Goal: Information Seeking & Learning: Learn about a topic

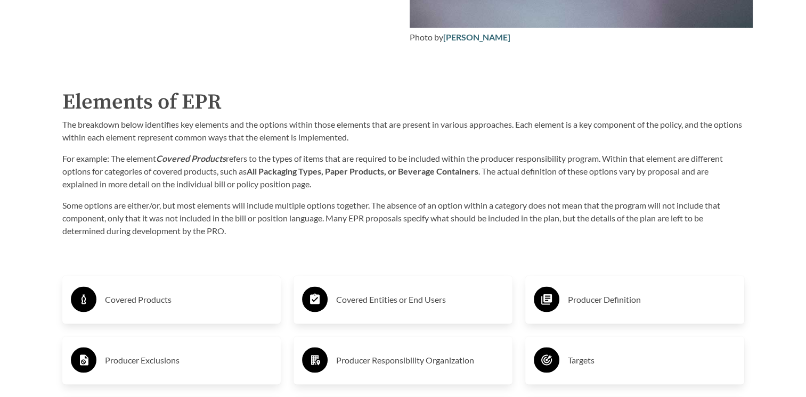
scroll to position [1608, 0]
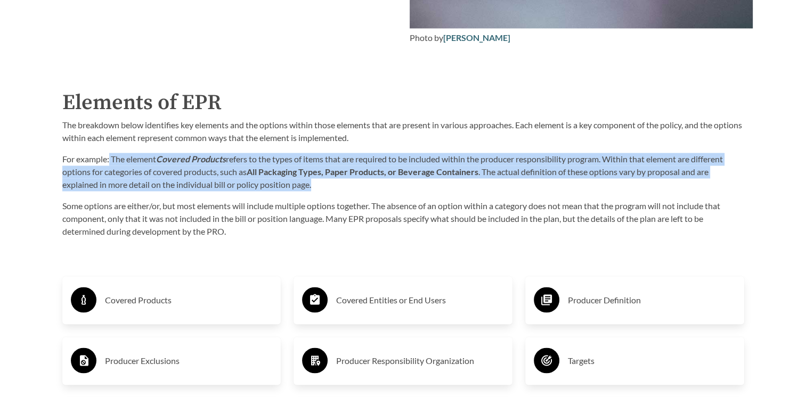
drag, startPoint x: 110, startPoint y: 158, endPoint x: 328, endPoint y: 188, distance: 219.8
click at [328, 188] on p "For example: The element Covered Products refers to the types of items that are…" at bounding box center [403, 172] width 682 height 38
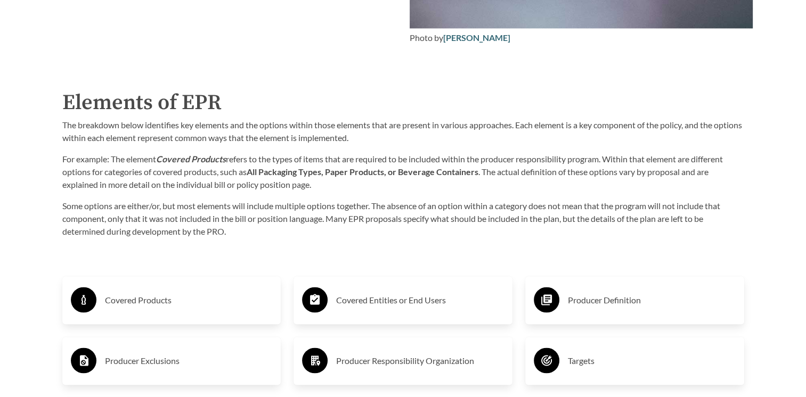
click at [559, 320] on div "Producer Definition" at bounding box center [634, 300] width 219 height 48
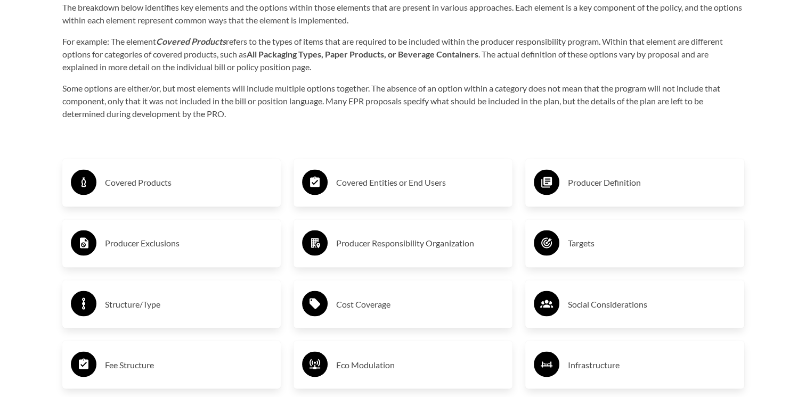
scroll to position [1727, 0]
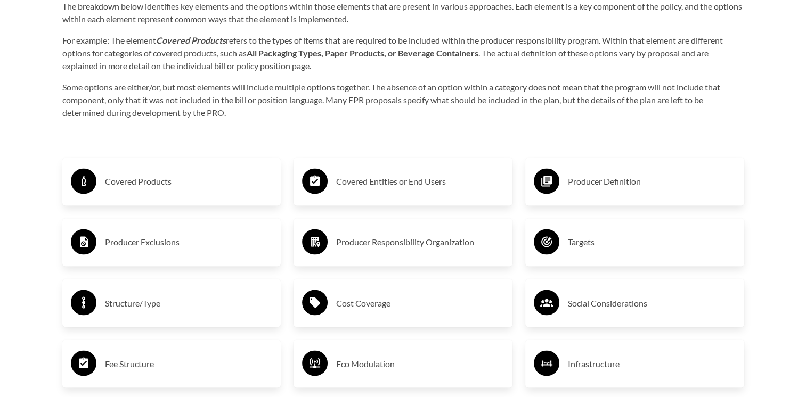
click at [545, 182] on icon at bounding box center [546, 181] width 11 height 11
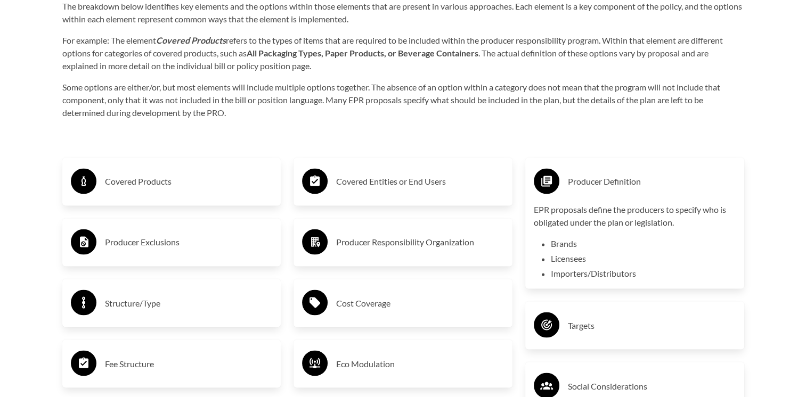
click at [314, 169] on div "Covered Entities or End Users" at bounding box center [403, 181] width 202 height 31
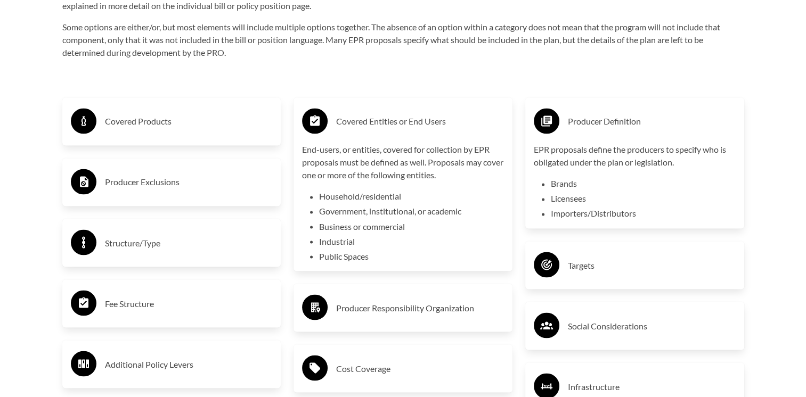
scroll to position [1787, 0]
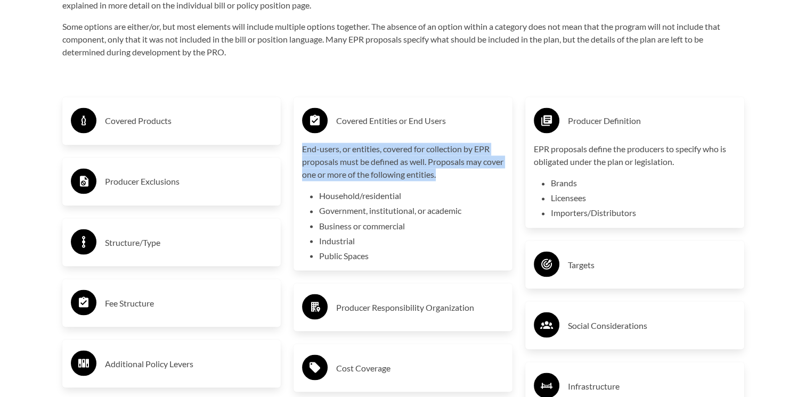
drag, startPoint x: 297, startPoint y: 150, endPoint x: 473, endPoint y: 173, distance: 177.2
click at [473, 173] on div "Covered Entities or End Users End-users, or entities, covered for collection by…" at bounding box center [402, 184] width 219 height 174
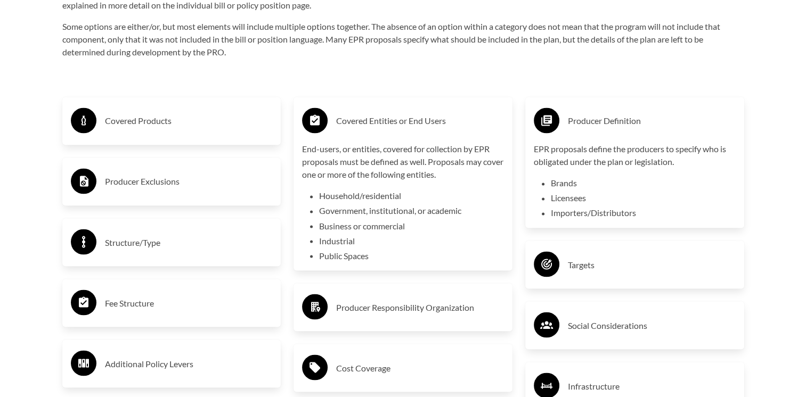
click at [130, 119] on h3 "Covered Products" at bounding box center [189, 120] width 168 height 17
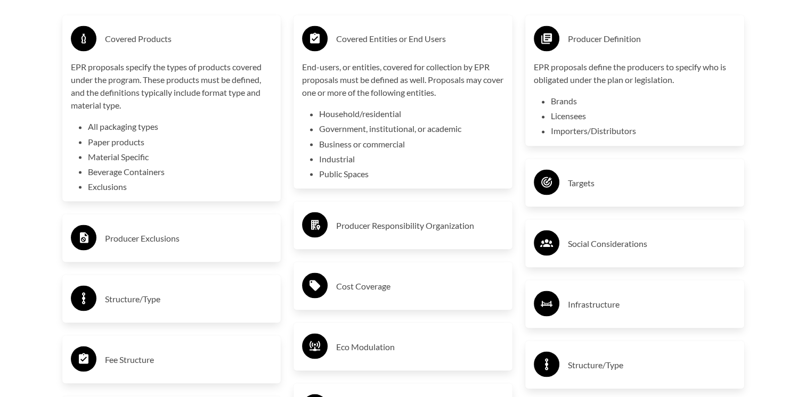
scroll to position [1871, 0]
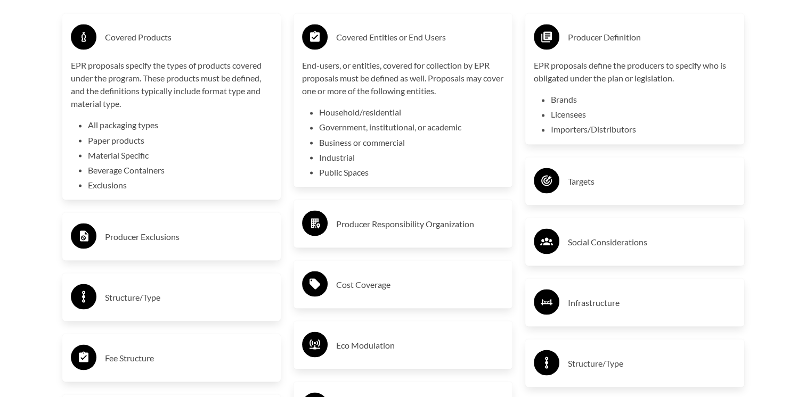
click at [135, 232] on h3 "Producer Exclusions" at bounding box center [189, 236] width 168 height 17
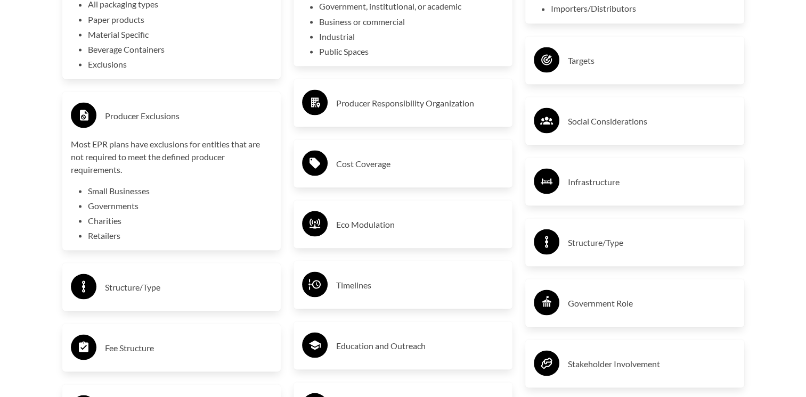
scroll to position [1993, 0]
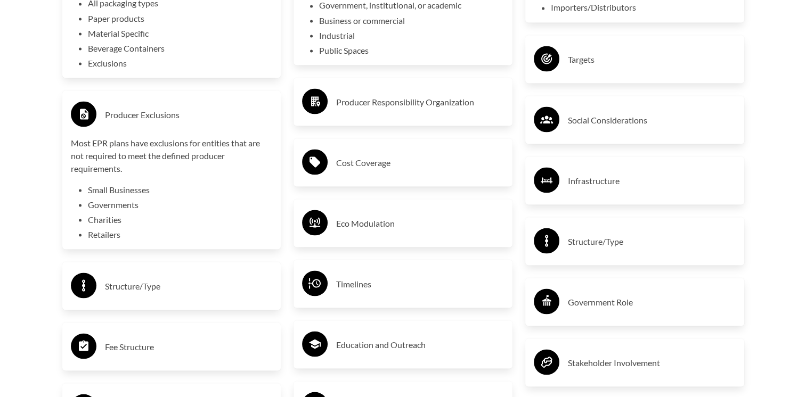
click at [312, 96] on circle at bounding box center [315, 101] width 26 height 26
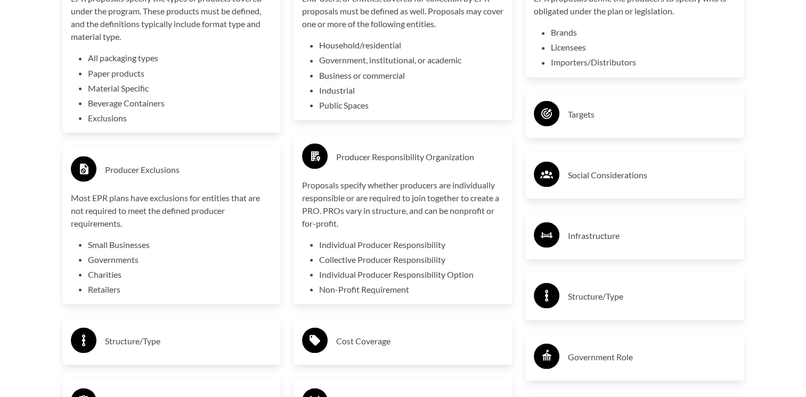
scroll to position [1937, 0]
click at [555, 115] on circle at bounding box center [547, 114] width 26 height 26
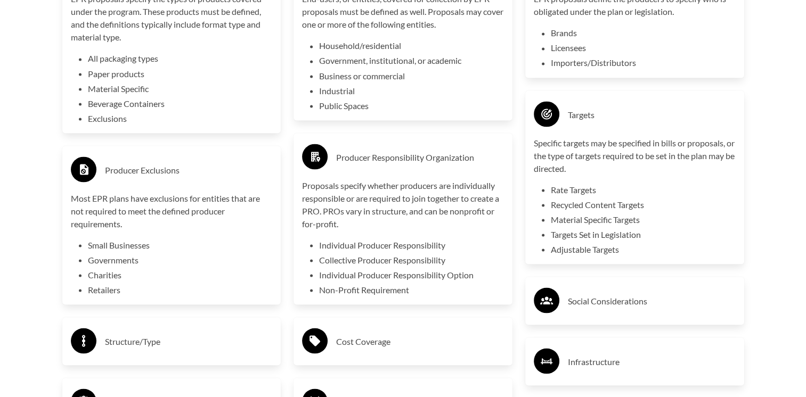
click at [559, 290] on icon at bounding box center [547, 301] width 26 height 26
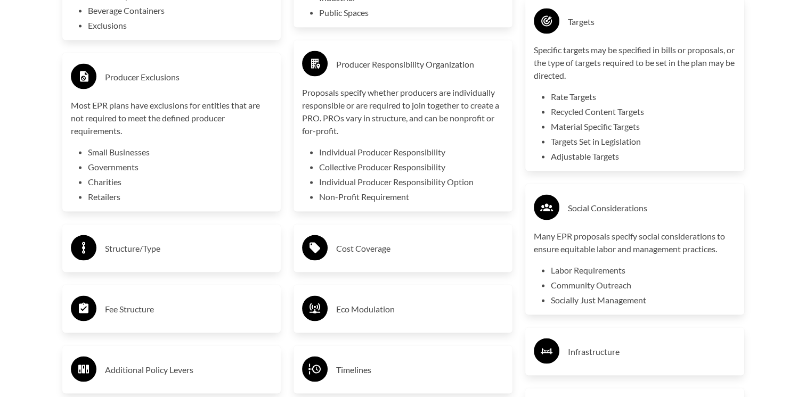
scroll to position [2037, 0]
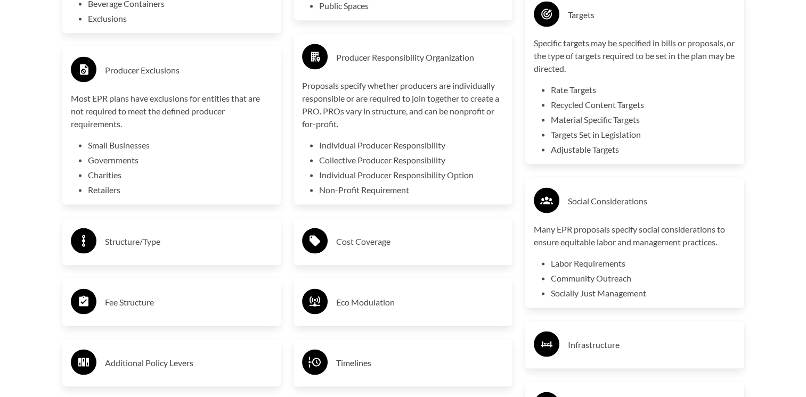
click at [326, 236] on circle at bounding box center [315, 241] width 26 height 26
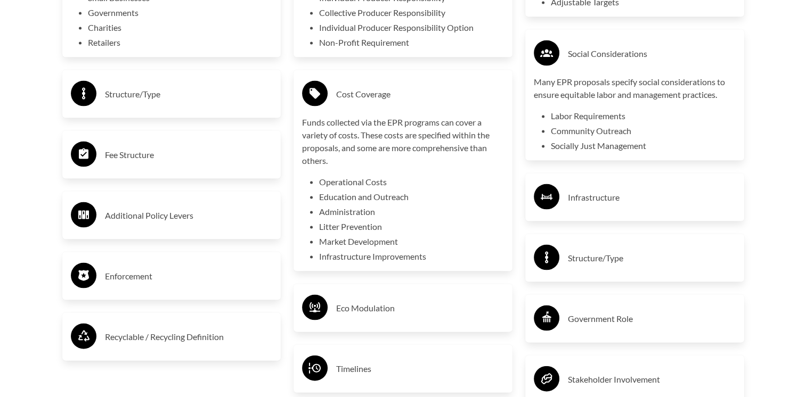
scroll to position [2187, 0]
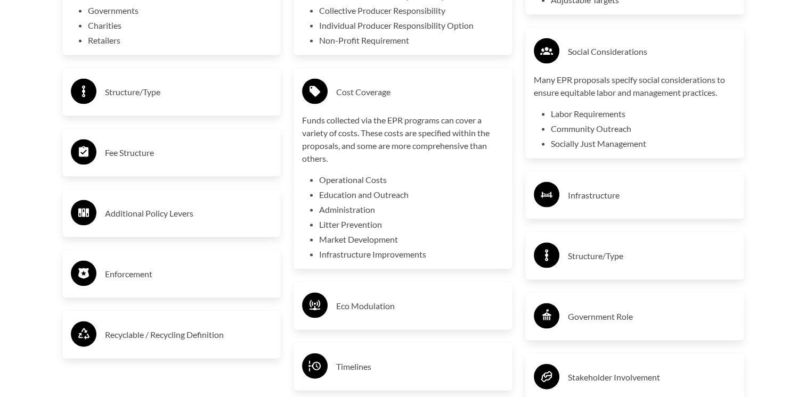
click at [80, 95] on circle at bounding box center [84, 92] width 26 height 26
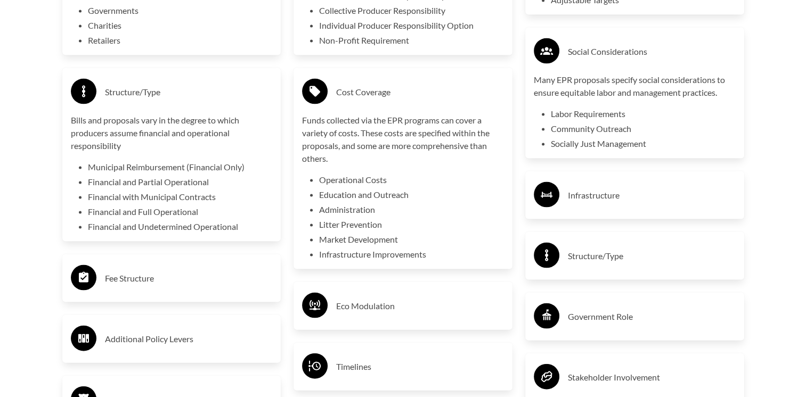
click at [83, 275] on icon at bounding box center [84, 277] width 10 height 11
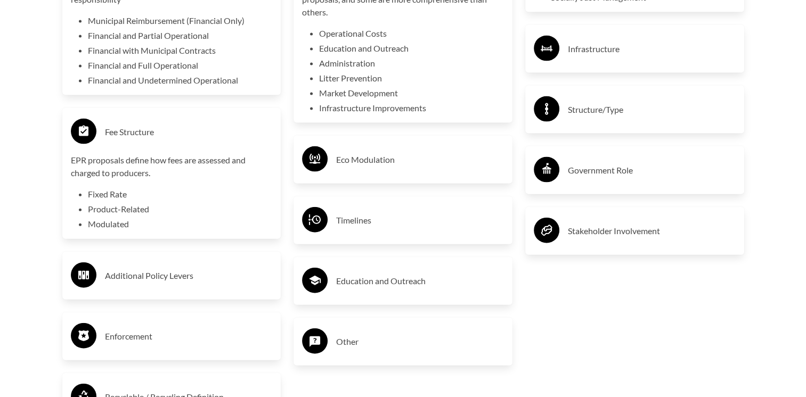
scroll to position [2341, 0]
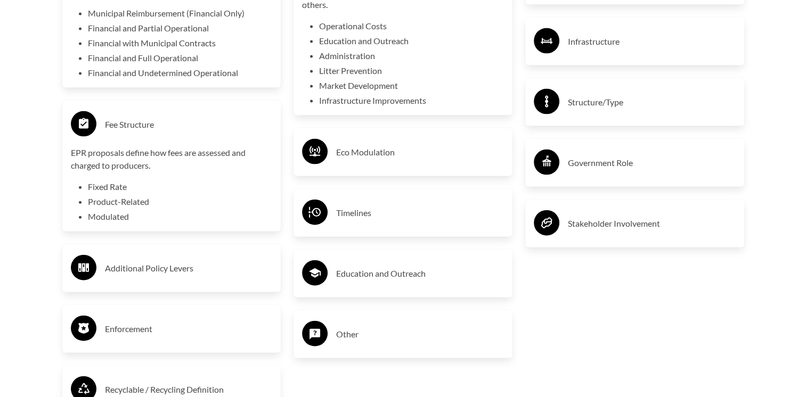
click at [322, 158] on circle at bounding box center [315, 152] width 26 height 26
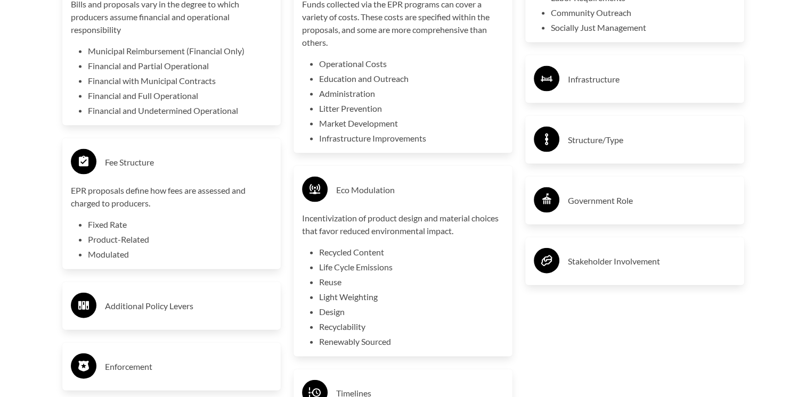
scroll to position [2302, 0]
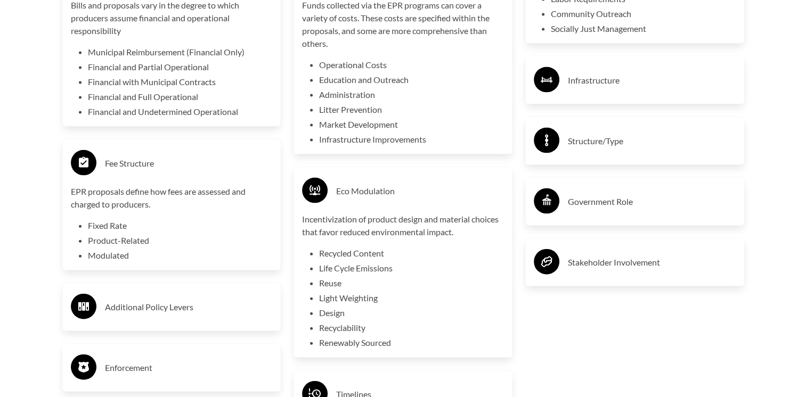
click at [542, 80] on icon at bounding box center [547, 80] width 12 height 6
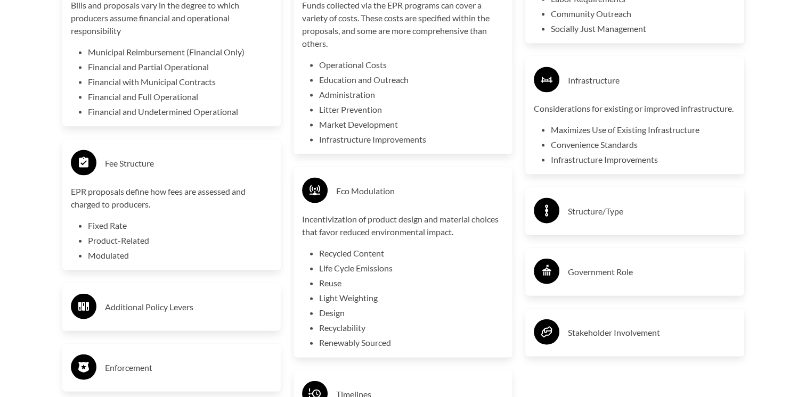
click at [546, 217] on icon at bounding box center [546, 211] width 3 height 12
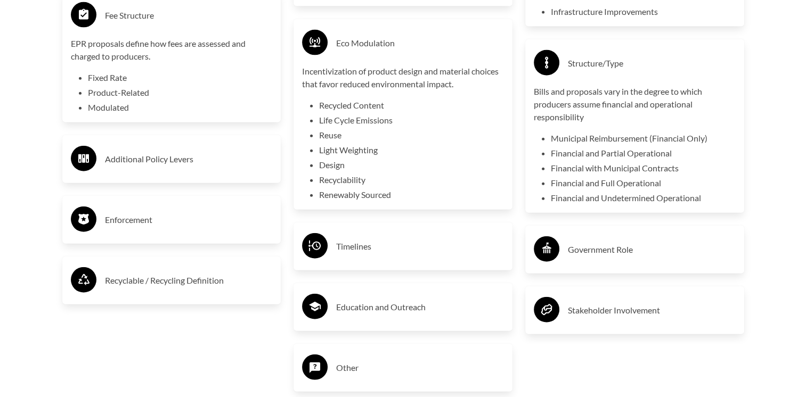
scroll to position [2451, 0]
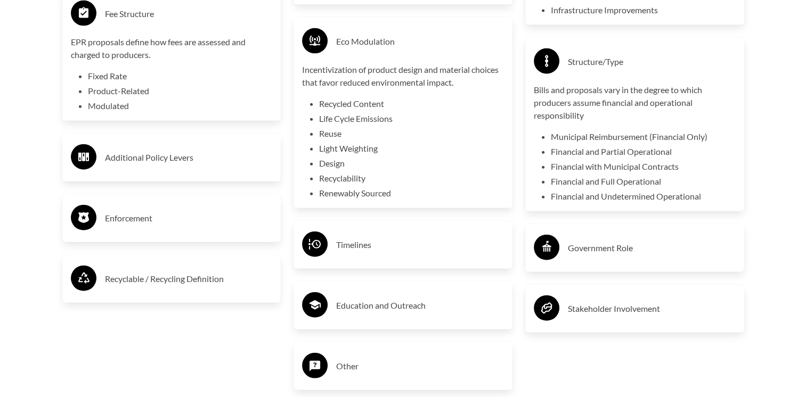
click at [549, 244] on div "Government Role" at bounding box center [634, 248] width 219 height 48
click at [102, 156] on div "Additional Policy Levers" at bounding box center [172, 157] width 202 height 31
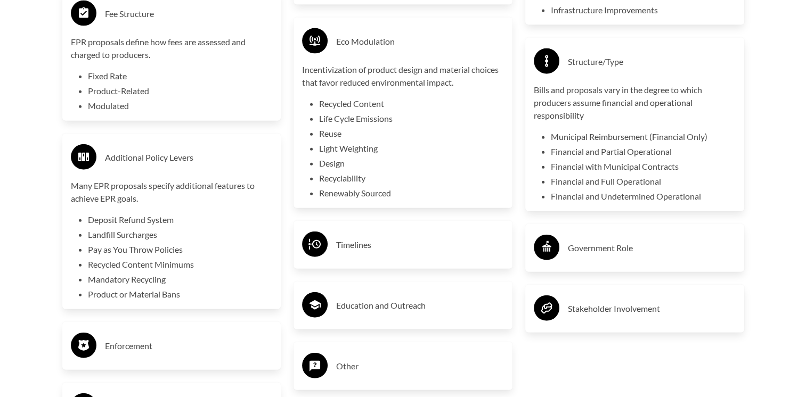
click at [88, 345] on circle at bounding box center [84, 346] width 26 height 26
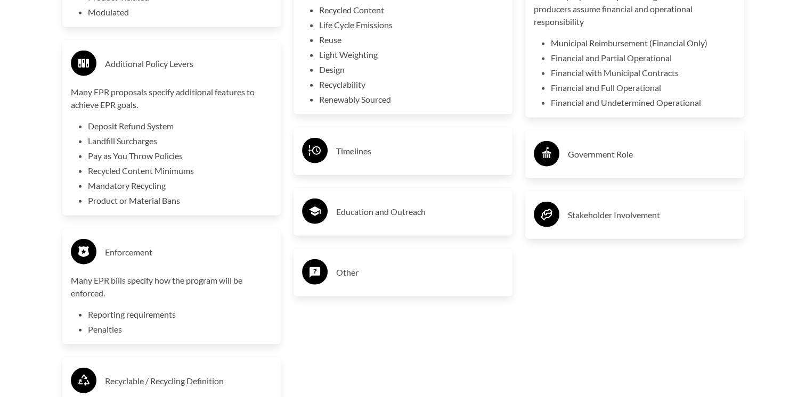
scroll to position [2548, 0]
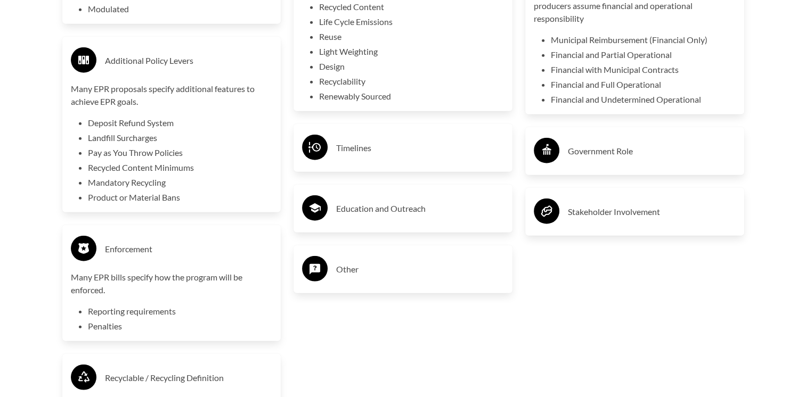
click at [313, 145] on circle at bounding box center [315, 148] width 26 height 26
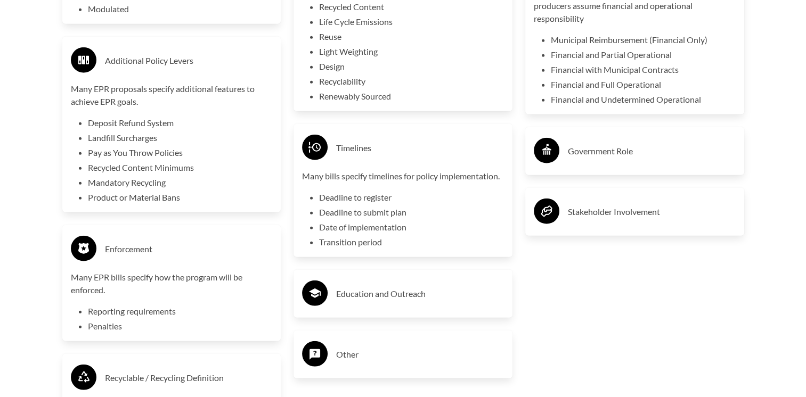
click at [539, 163] on circle at bounding box center [547, 151] width 26 height 26
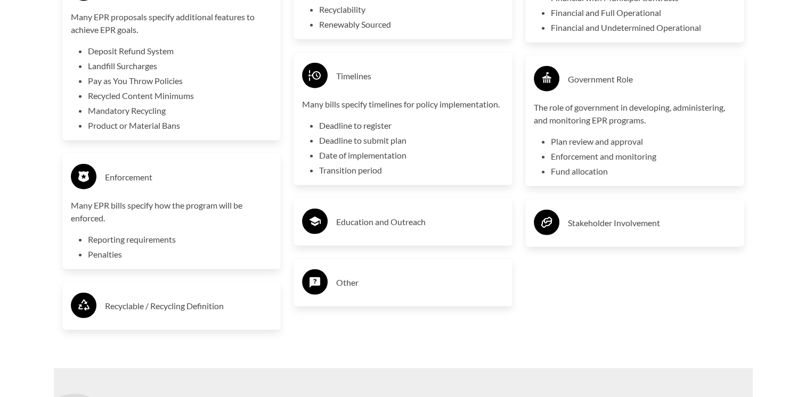
scroll to position [2621, 0]
click at [322, 215] on circle at bounding box center [315, 221] width 26 height 26
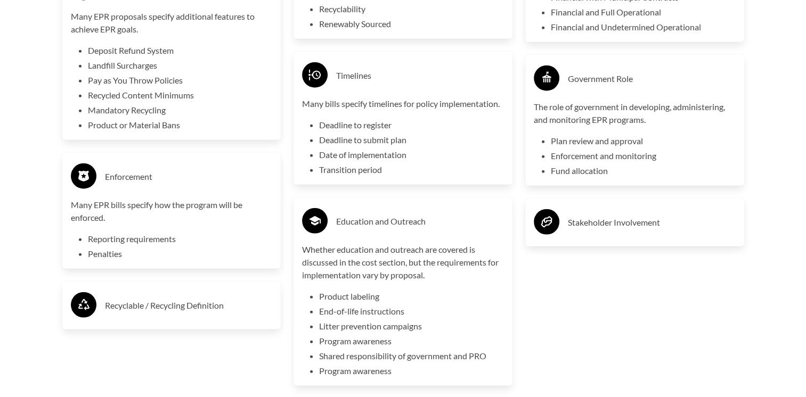
click at [555, 235] on circle at bounding box center [547, 222] width 26 height 26
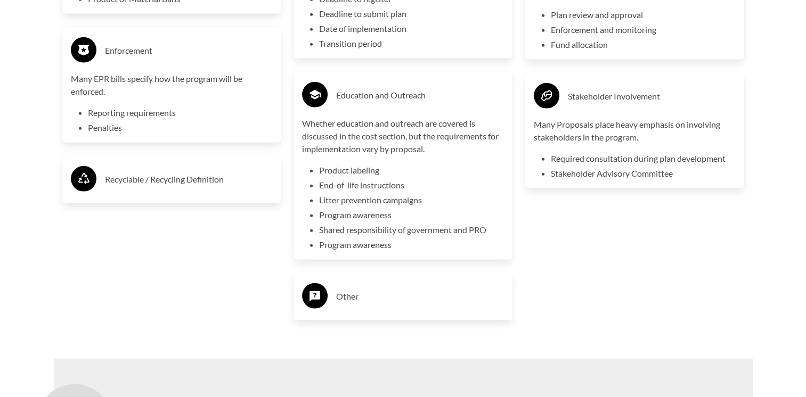
scroll to position [2753, 0]
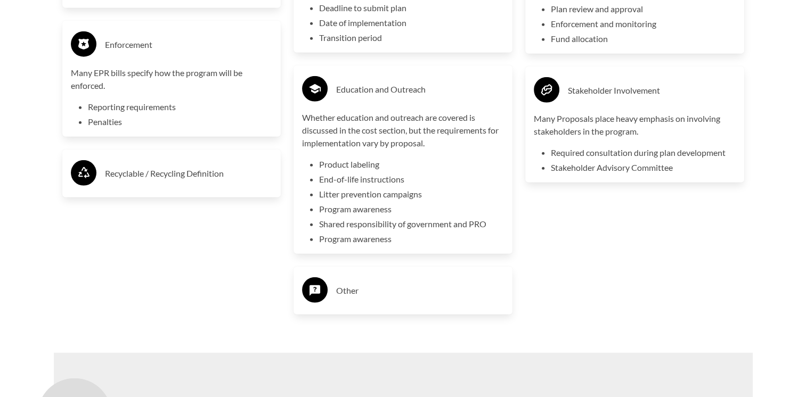
click at [322, 288] on circle at bounding box center [315, 290] width 26 height 26
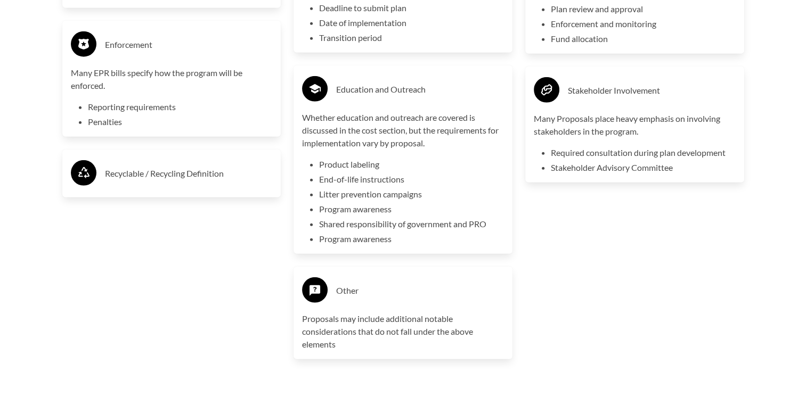
click at [84, 173] on icon at bounding box center [83, 173] width 11 height 12
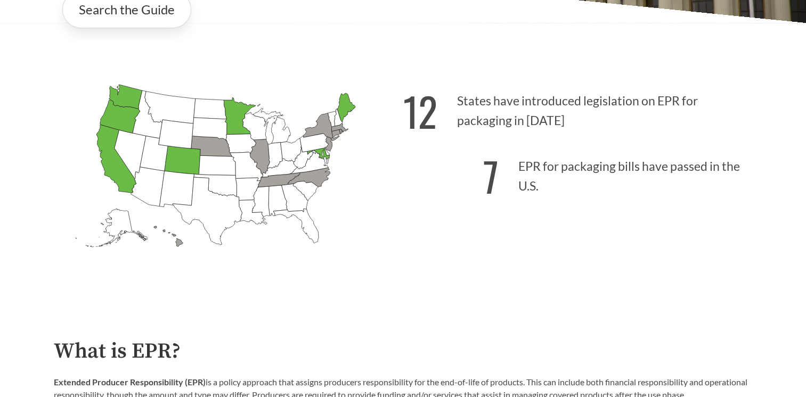
scroll to position [327, 0]
